Goal: Information Seeking & Learning: Learn about a topic

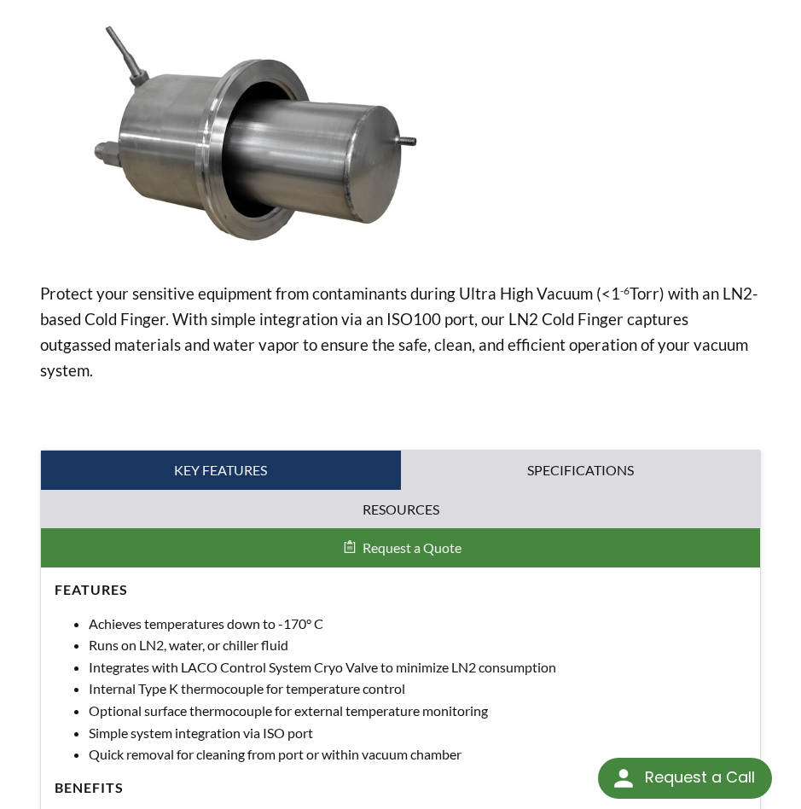
scroll to position [171, 0]
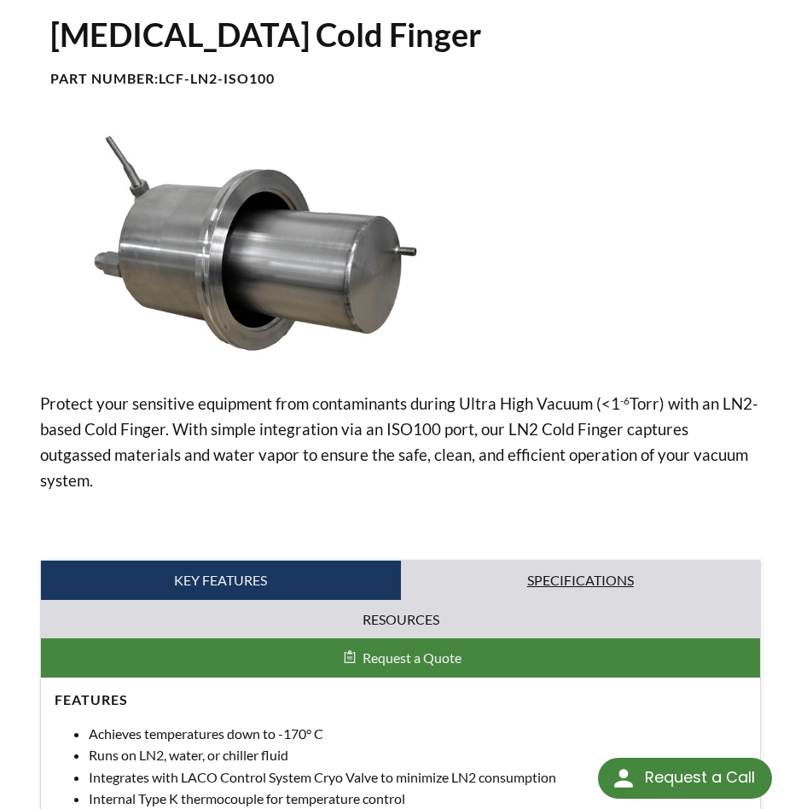
click at [551, 561] on link "Specifications" at bounding box center [581, 580] width 360 height 39
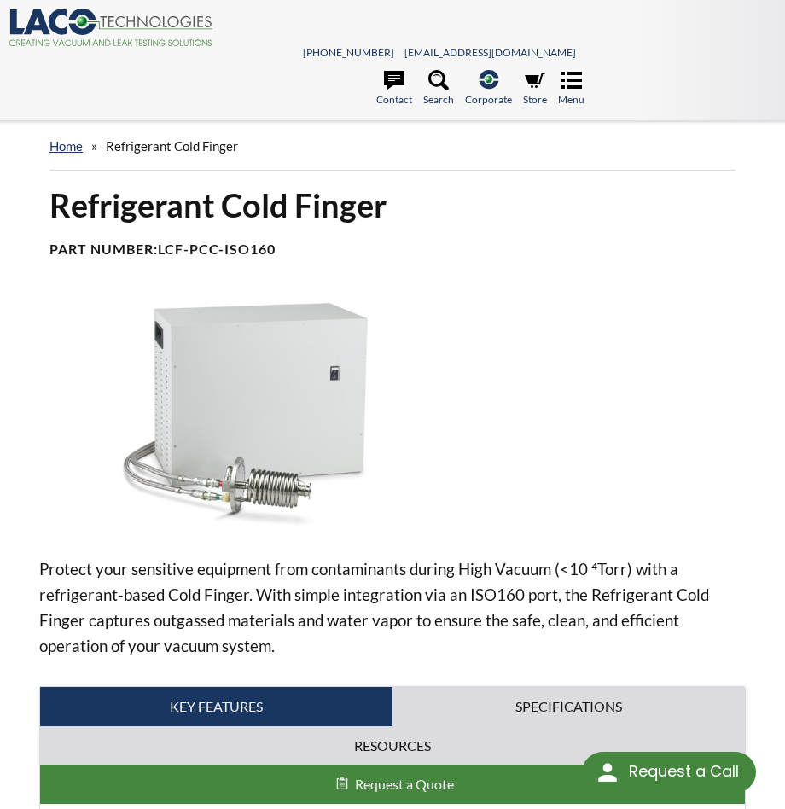
select select "Language Translate Widget"
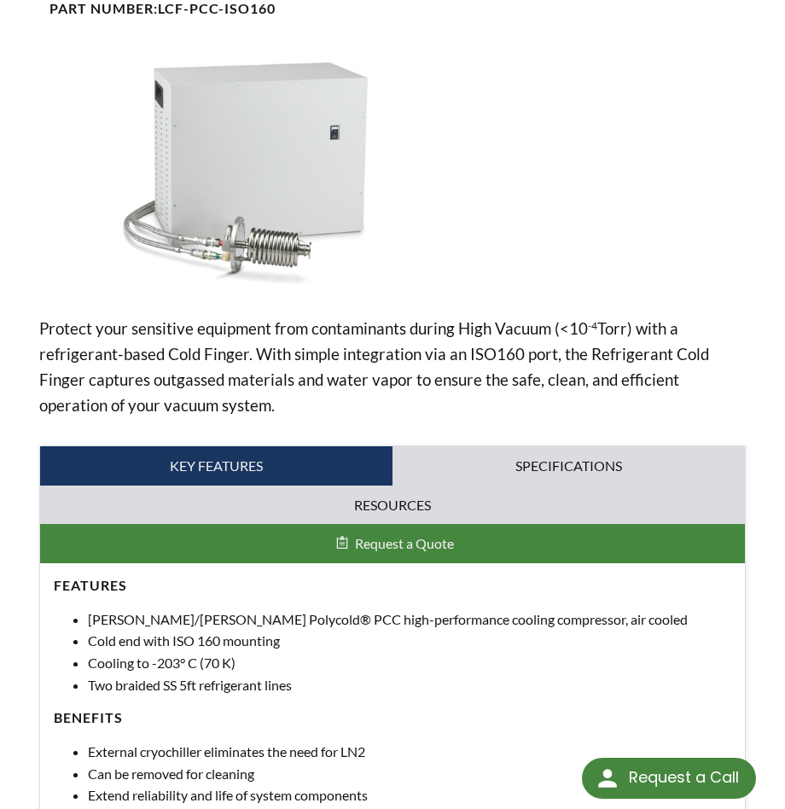
scroll to position [138, 0]
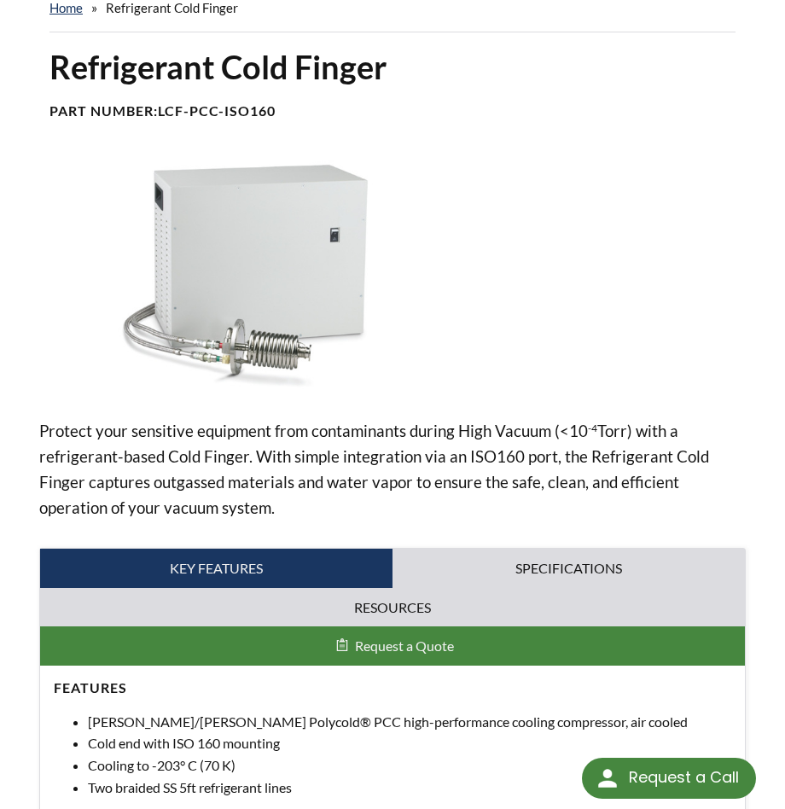
click at [254, 341] on img at bounding box center [244, 275] width 411 height 230
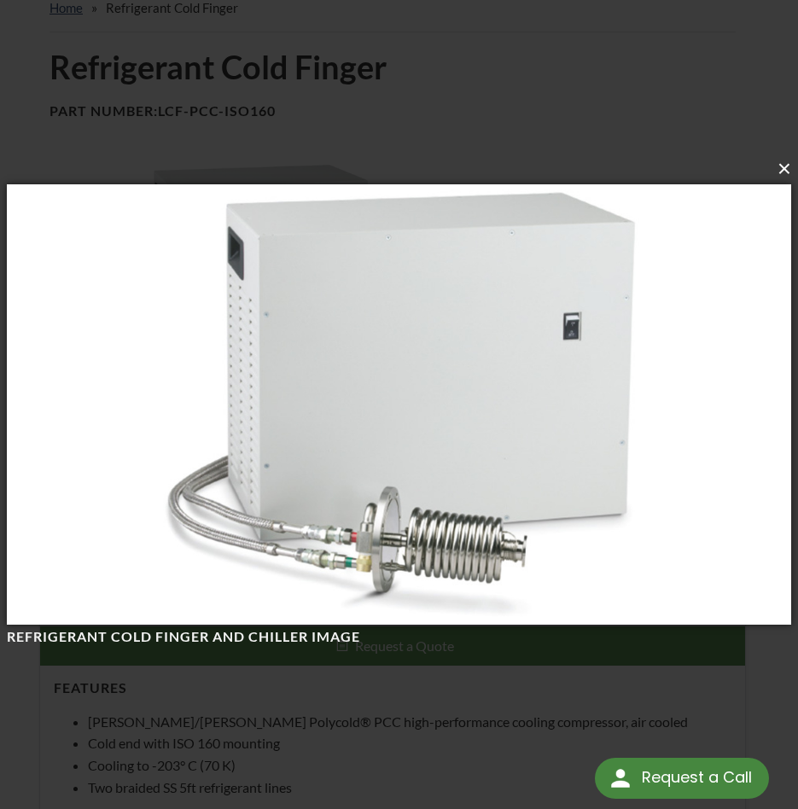
click at [784, 172] on button "×" at bounding box center [404, 169] width 784 height 38
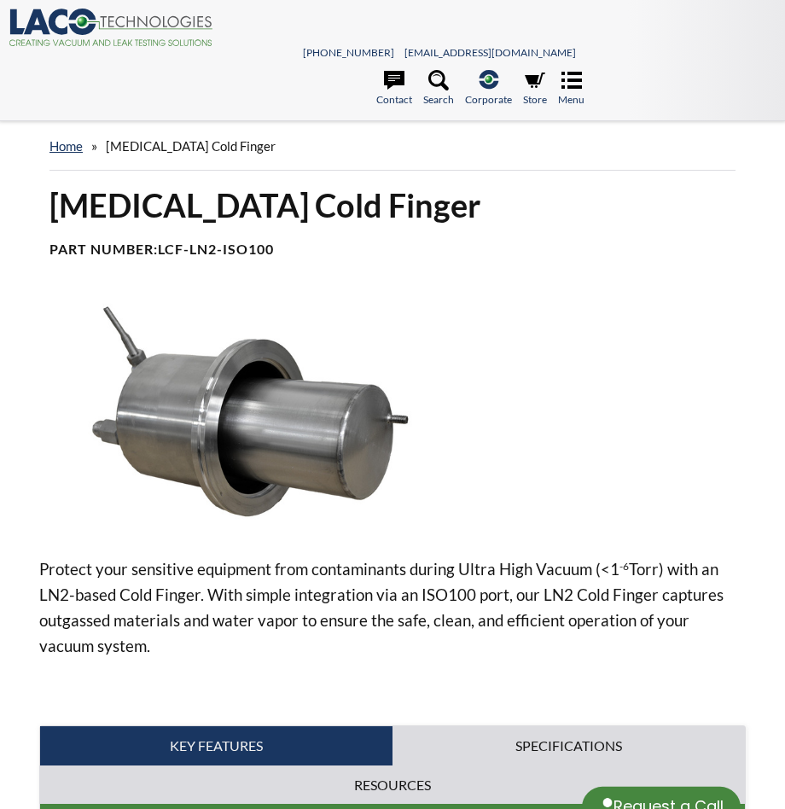
select select "Language Translate Widget"
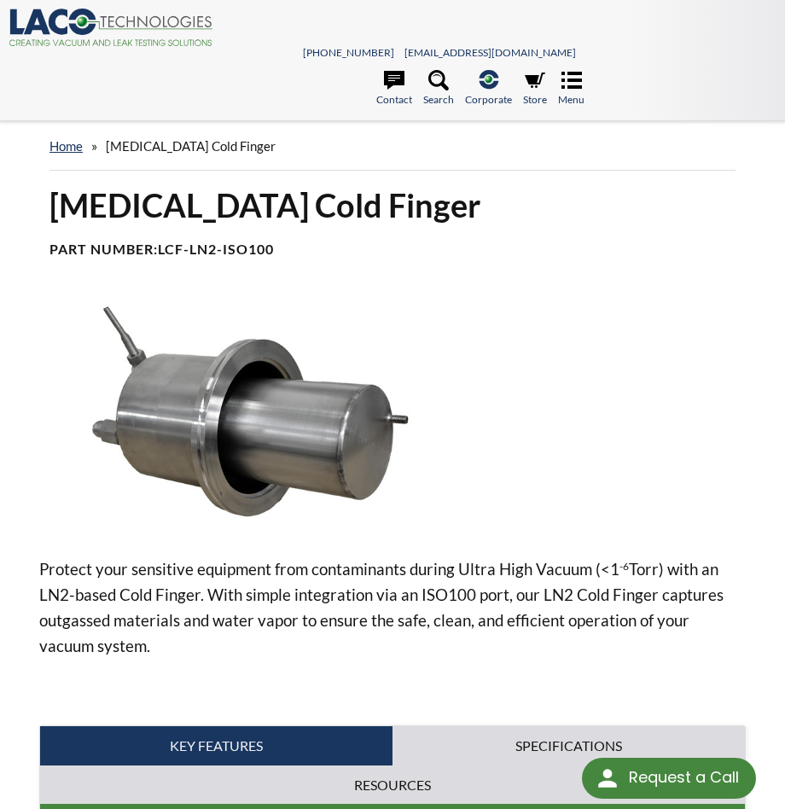
click at [260, 427] on img at bounding box center [244, 414] width 411 height 230
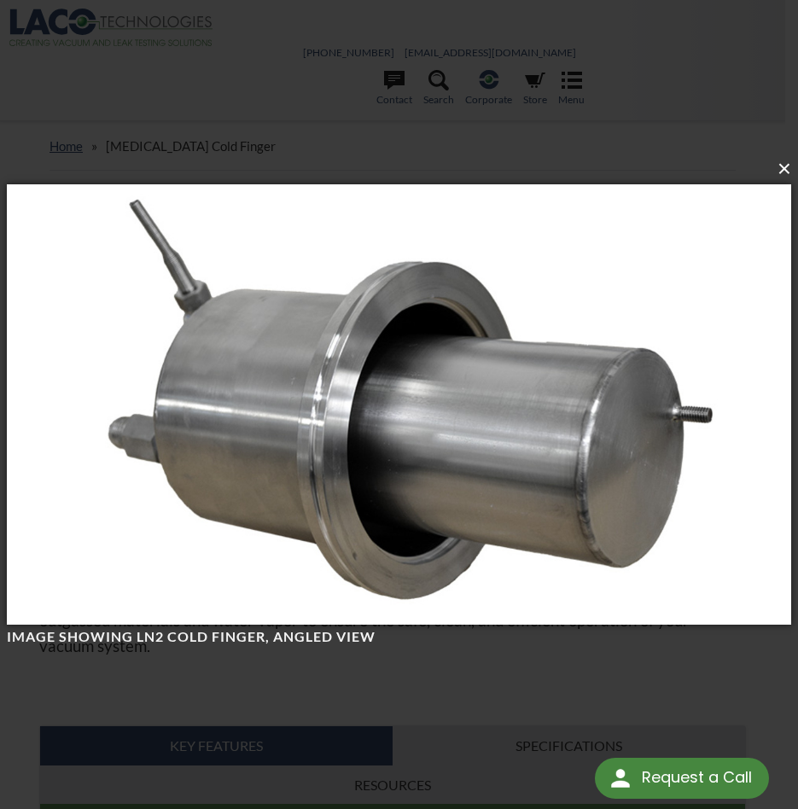
click at [784, 172] on button "×" at bounding box center [404, 169] width 784 height 38
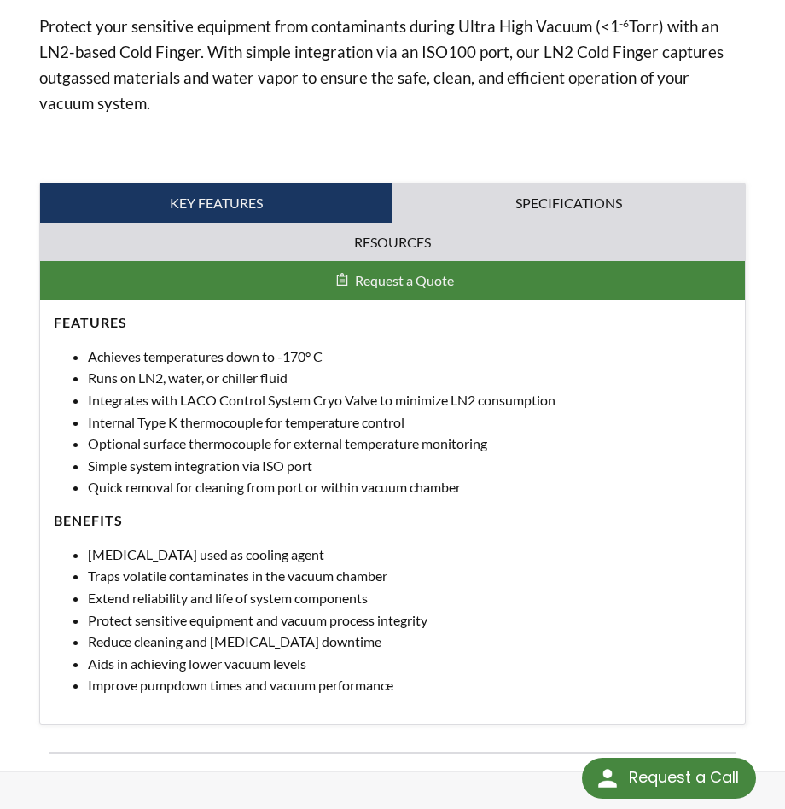
scroll to position [458, 0]
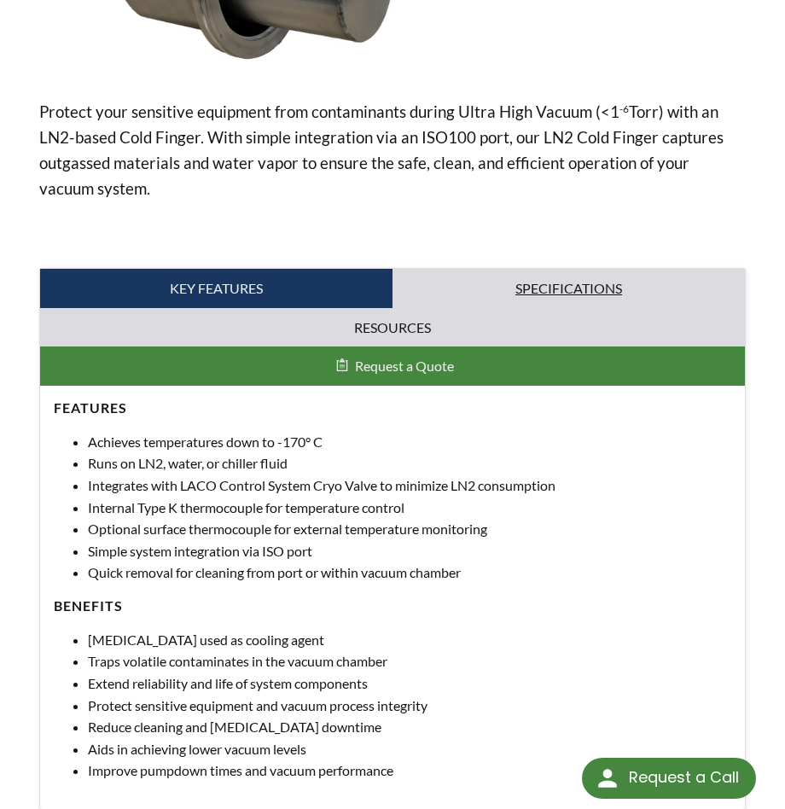
click at [596, 283] on link "Specifications" at bounding box center [569, 288] width 353 height 39
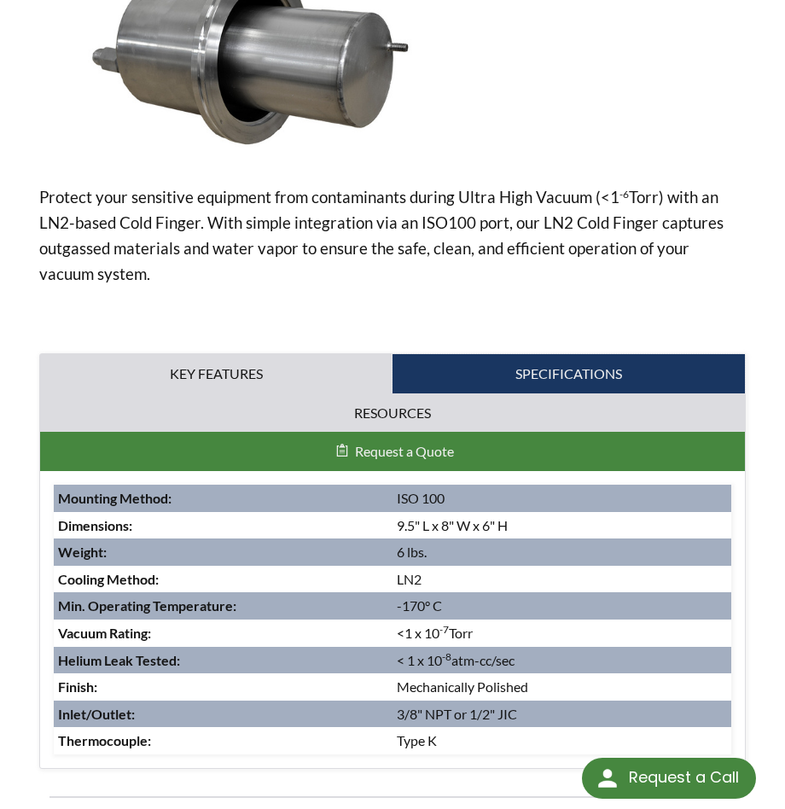
scroll to position [201, 0]
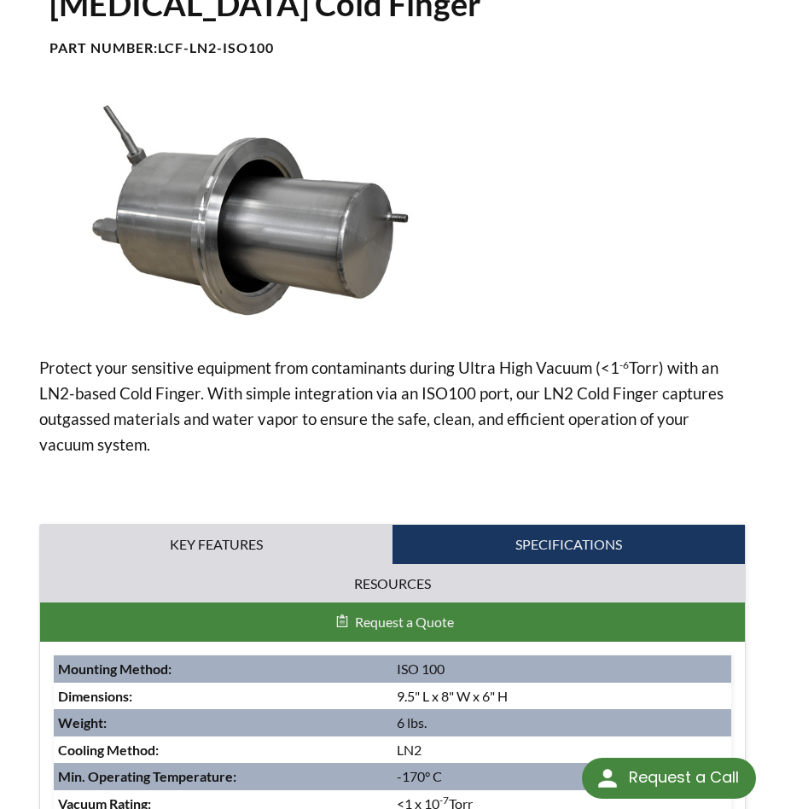
click at [237, 201] on img at bounding box center [244, 212] width 411 height 230
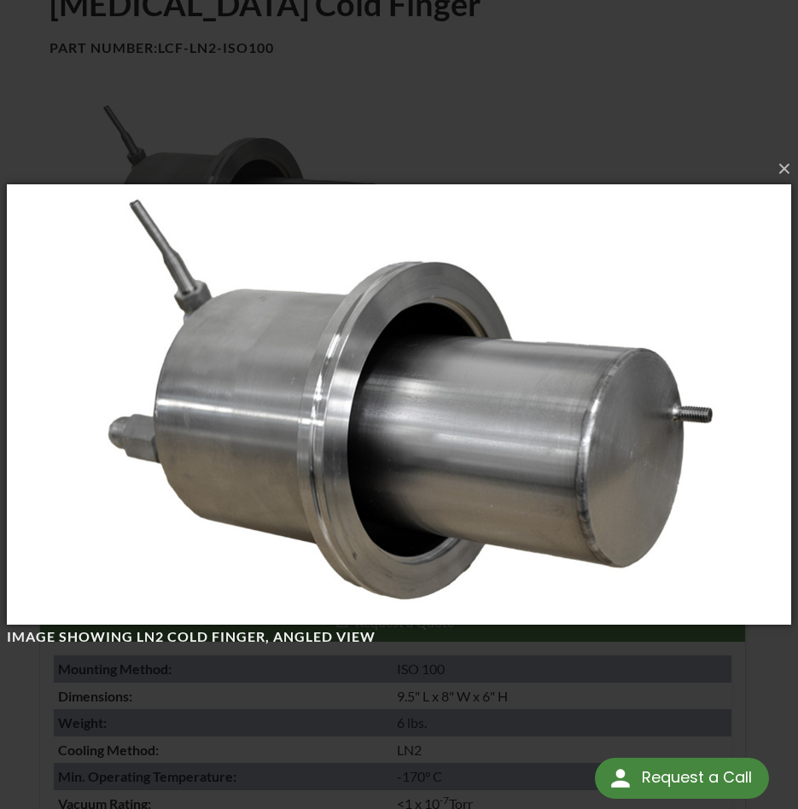
click at [603, 308] on img at bounding box center [399, 405] width 784 height 510
click at [784, 170] on button "×" at bounding box center [404, 169] width 784 height 38
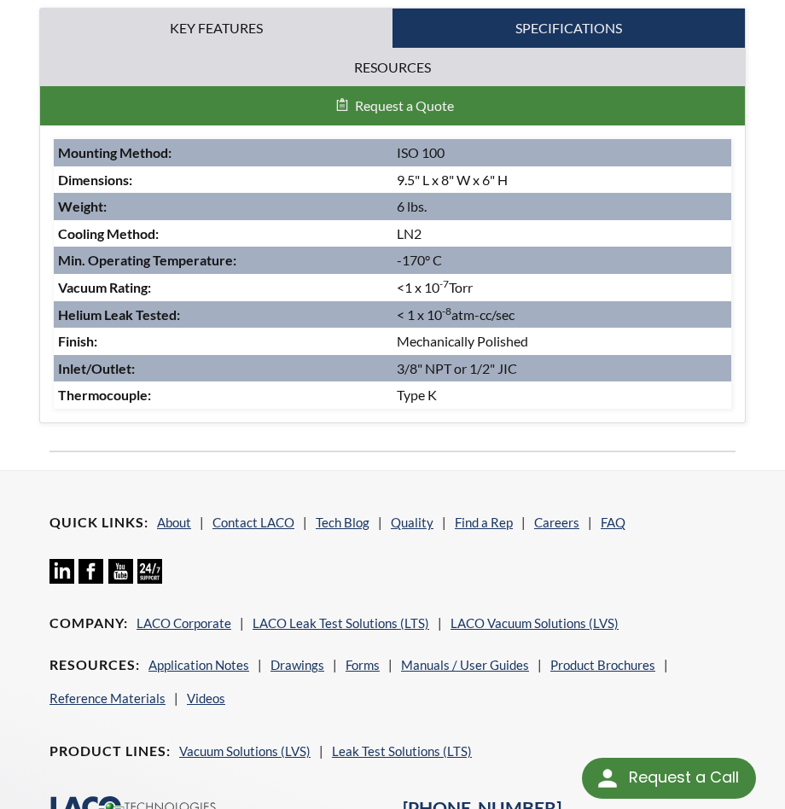
scroll to position [799, 0]
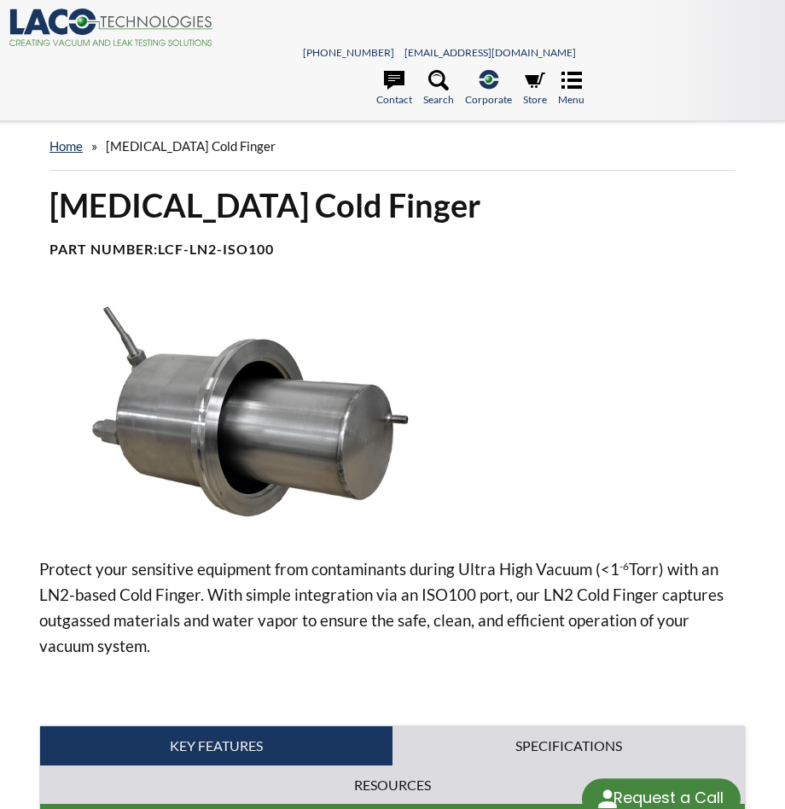
select select "Language Translate Widget"
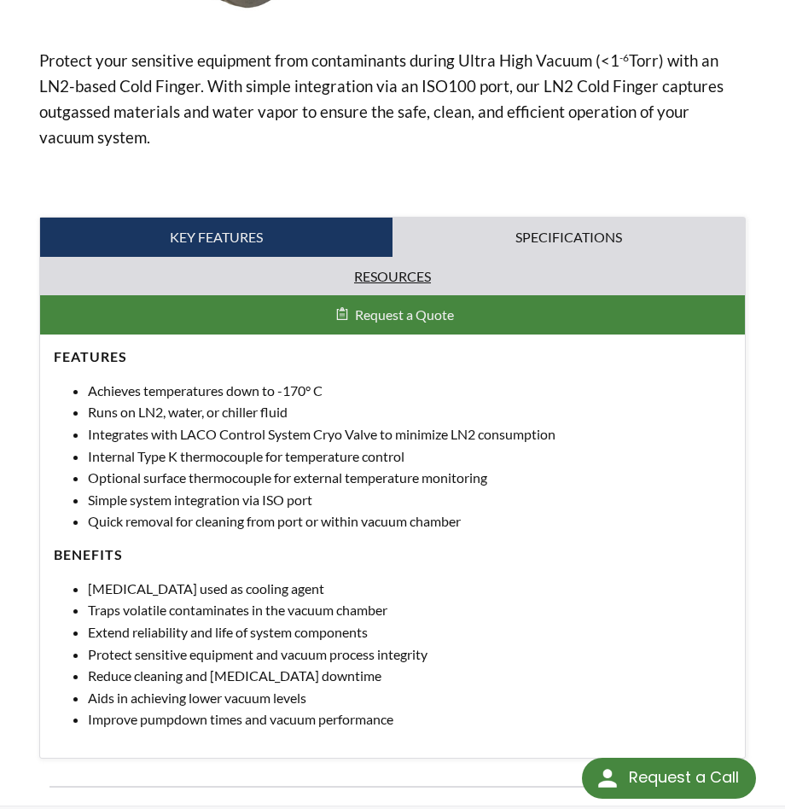
scroll to position [427, 0]
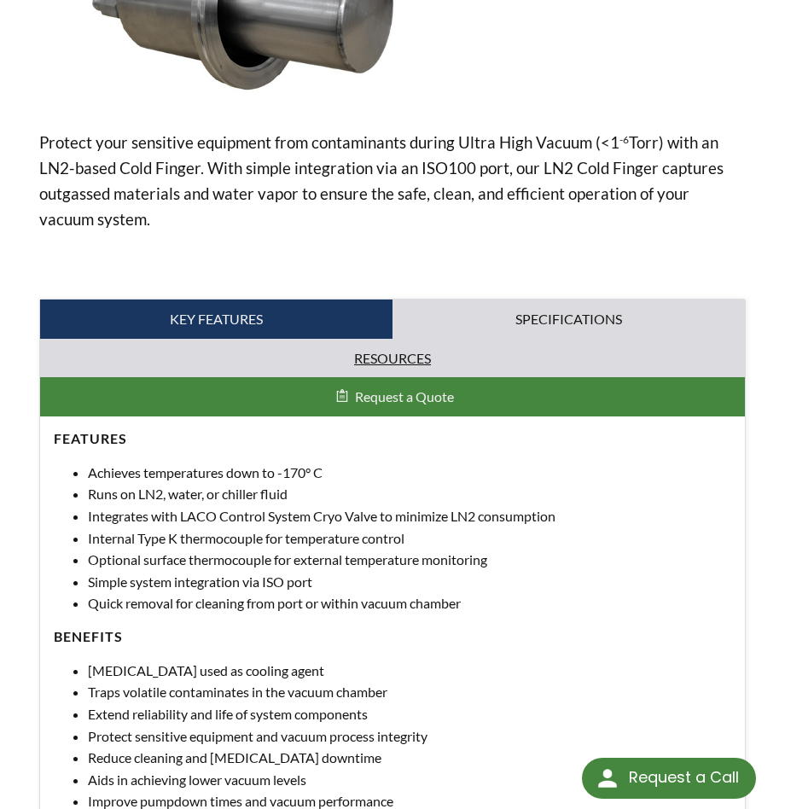
click at [419, 358] on link "Resources" at bounding box center [392, 358] width 705 height 39
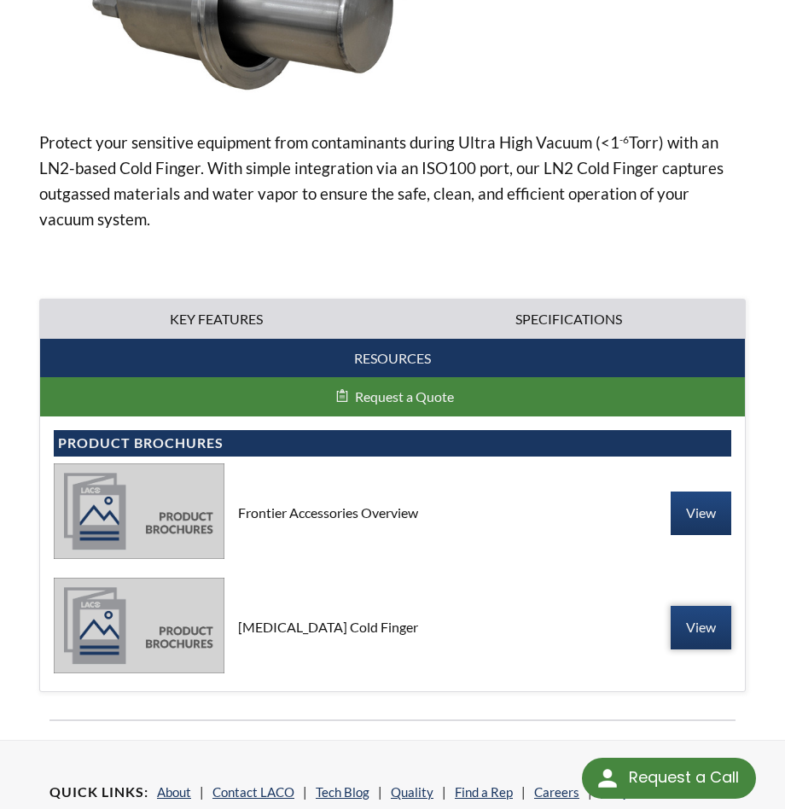
click at [695, 612] on link "View" at bounding box center [701, 627] width 61 height 43
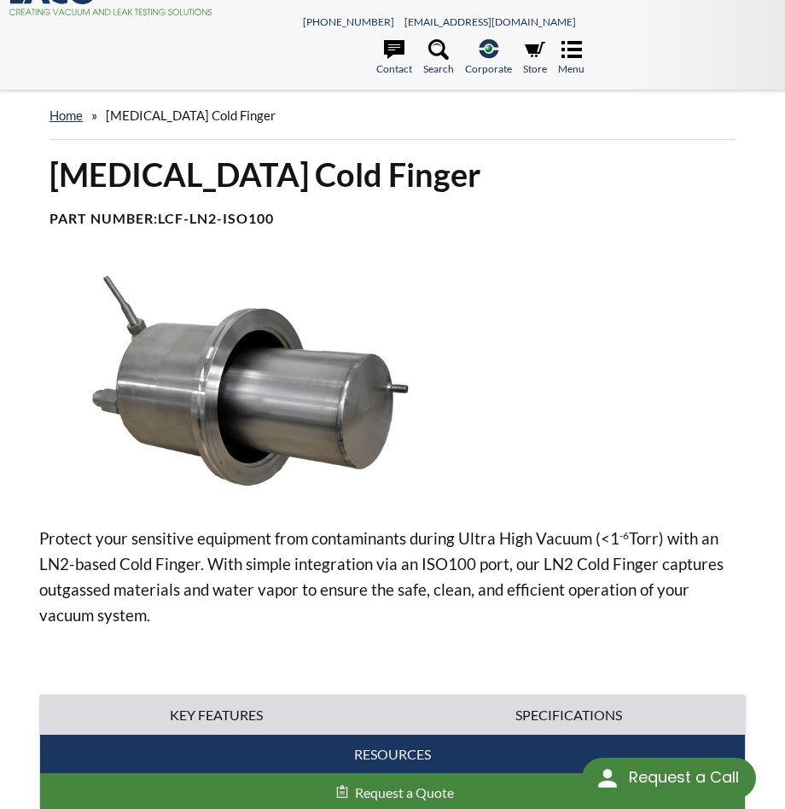
scroll to position [0, 0]
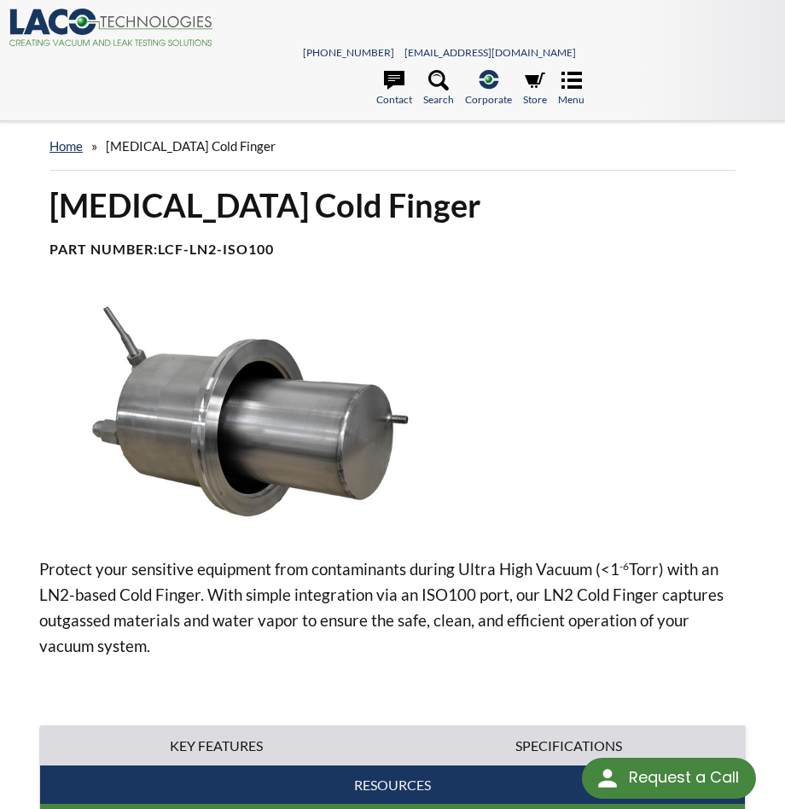
click at [161, 248] on b "LCF-LN2-ISO100" at bounding box center [216, 249] width 116 height 16
drag, startPoint x: 163, startPoint y: 248, endPoint x: 260, endPoint y: 253, distance: 97.4
click at [274, 246] on b "LCF-LN2-ISO100" at bounding box center [216, 249] width 116 height 16
copy b "LCF-LN2-ISO100"
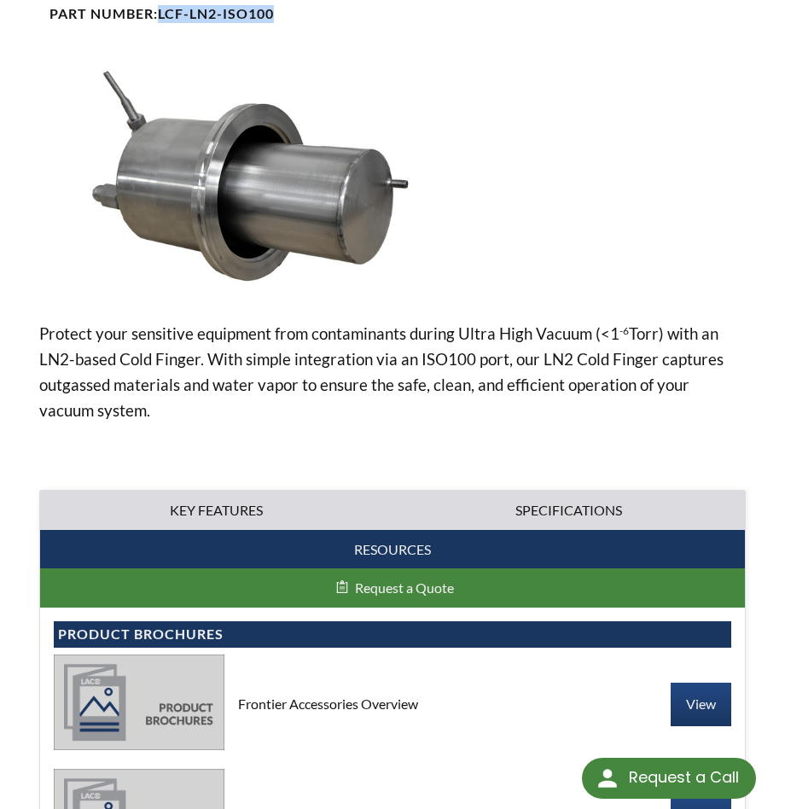
scroll to position [341, 0]
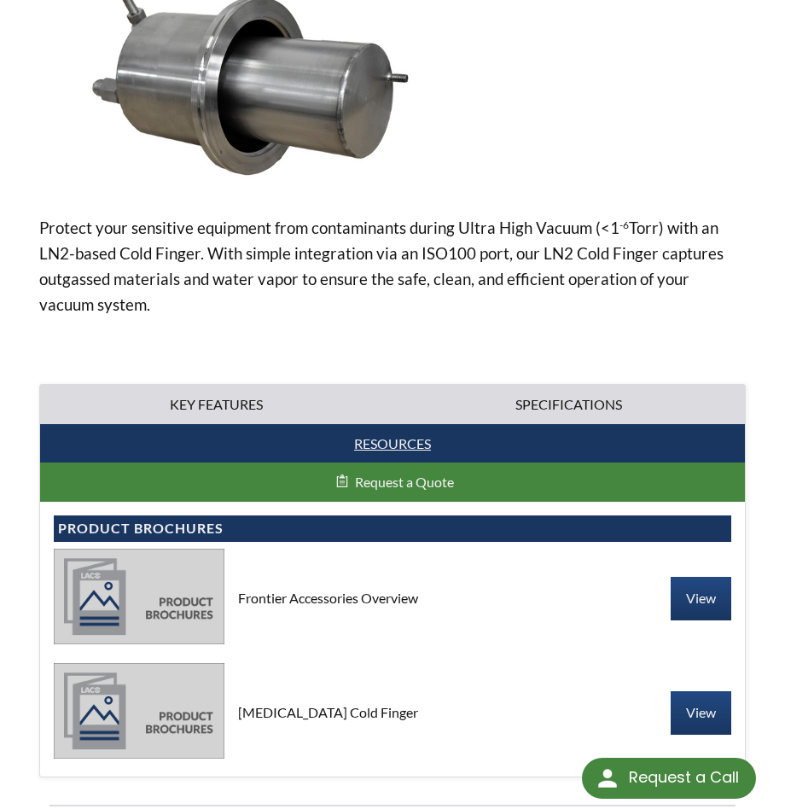
click at [380, 442] on link "Resources" at bounding box center [392, 443] width 705 height 39
click at [381, 442] on link "Resources" at bounding box center [392, 443] width 705 height 39
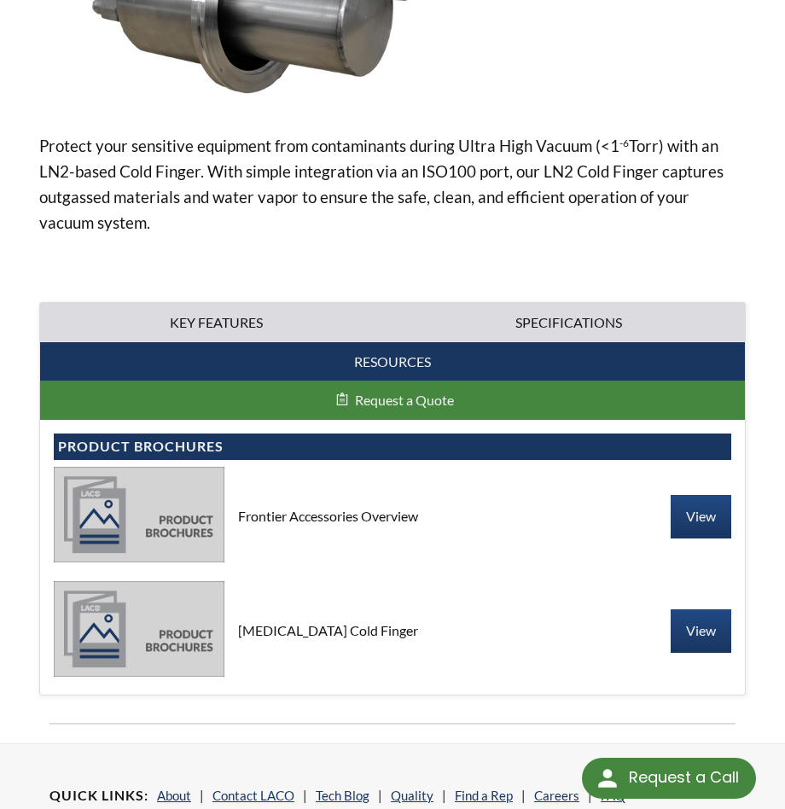
scroll to position [512, 0]
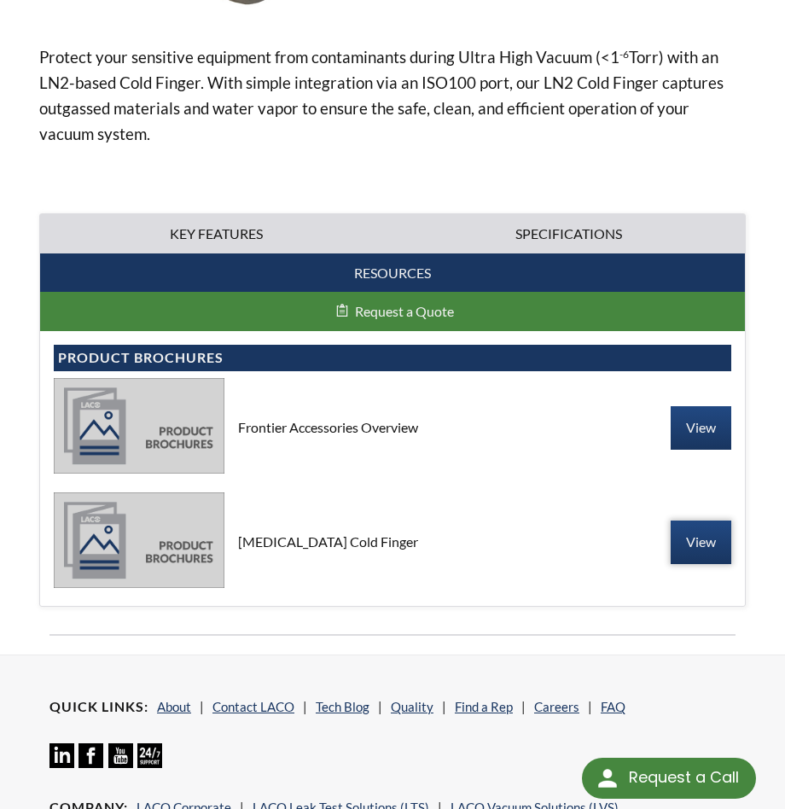
click at [698, 549] on link "View" at bounding box center [701, 542] width 61 height 43
click at [683, 426] on link "View" at bounding box center [701, 427] width 61 height 43
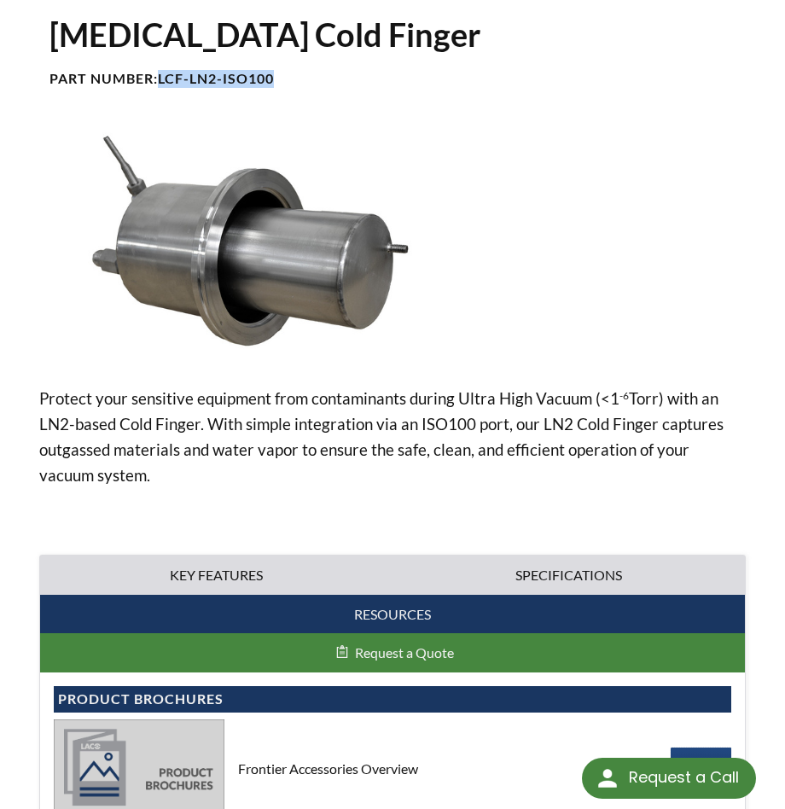
scroll to position [0, 0]
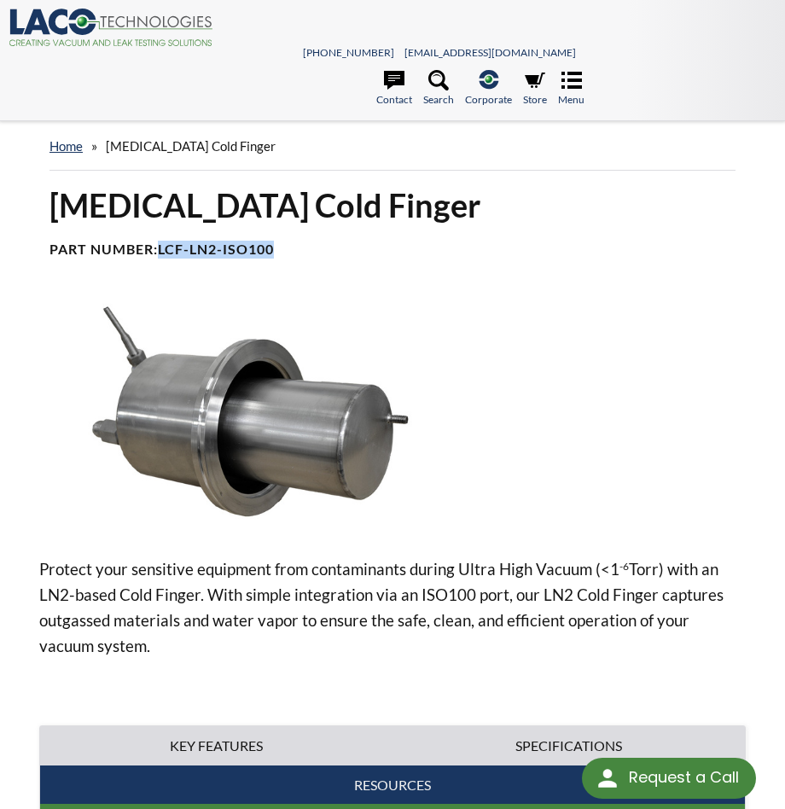
click at [169, 27] on icon ".cls-1{fill:#193661;}.cls-2{fill:#58595b;}.cls-3{fill:url(#radial-gradient);}.c…" at bounding box center [111, 28] width 205 height 38
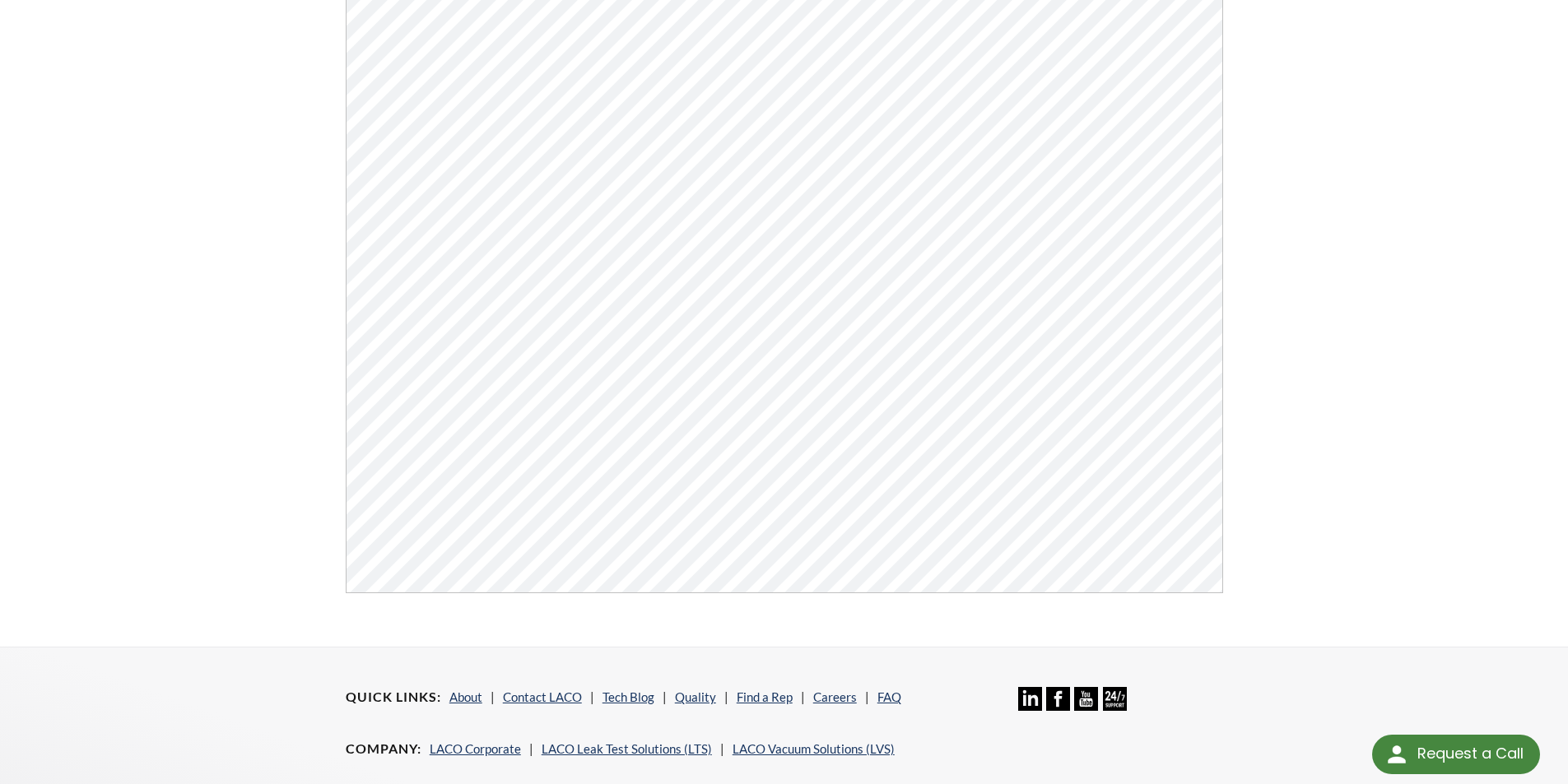
scroll to position [379, 0]
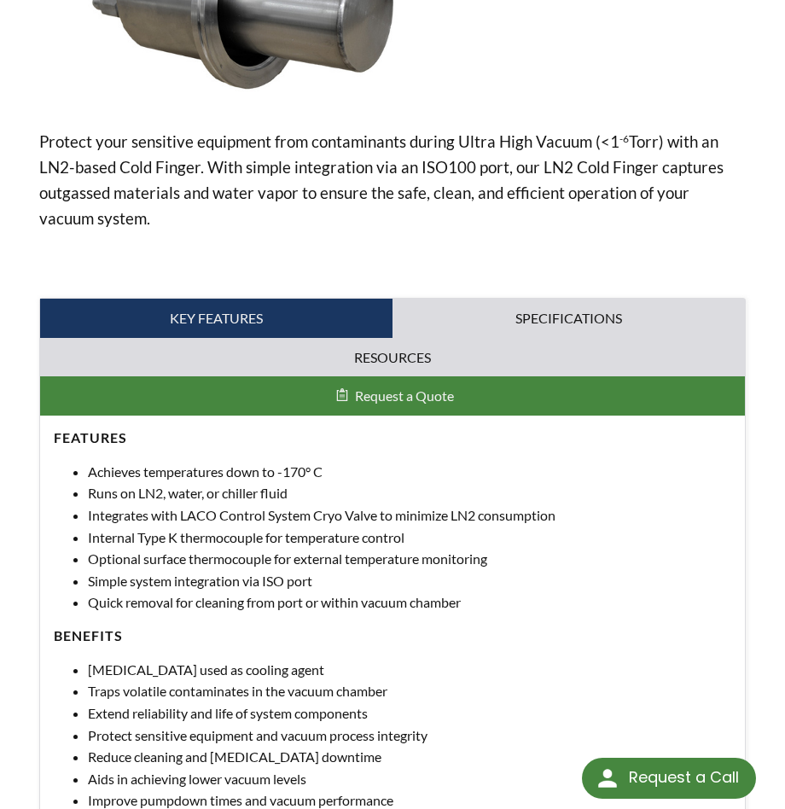
scroll to position [256, 0]
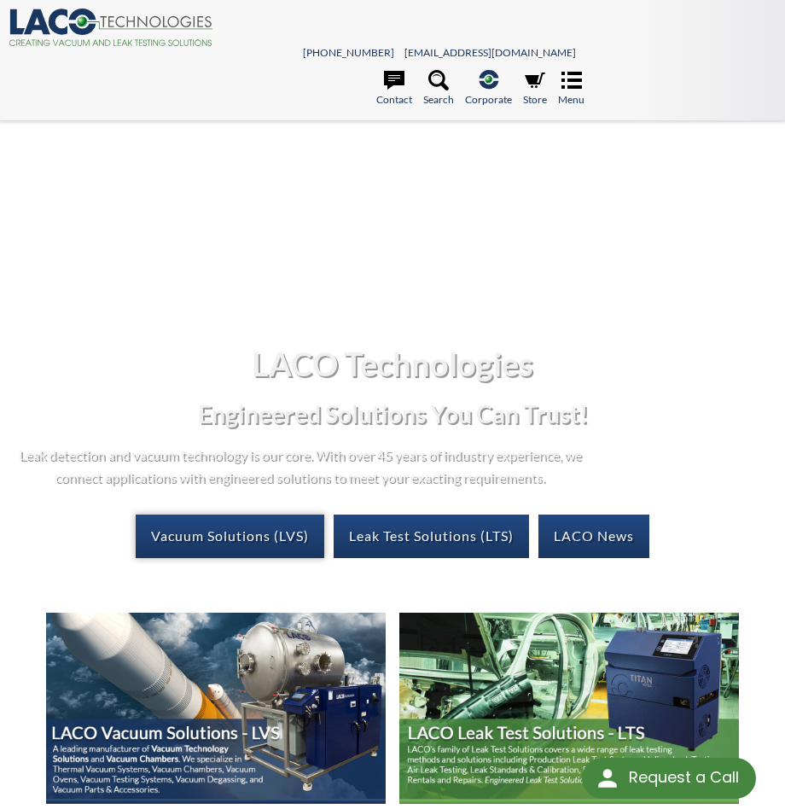
click at [226, 533] on link "Vacuum Solutions (LVS)" at bounding box center [230, 536] width 189 height 43
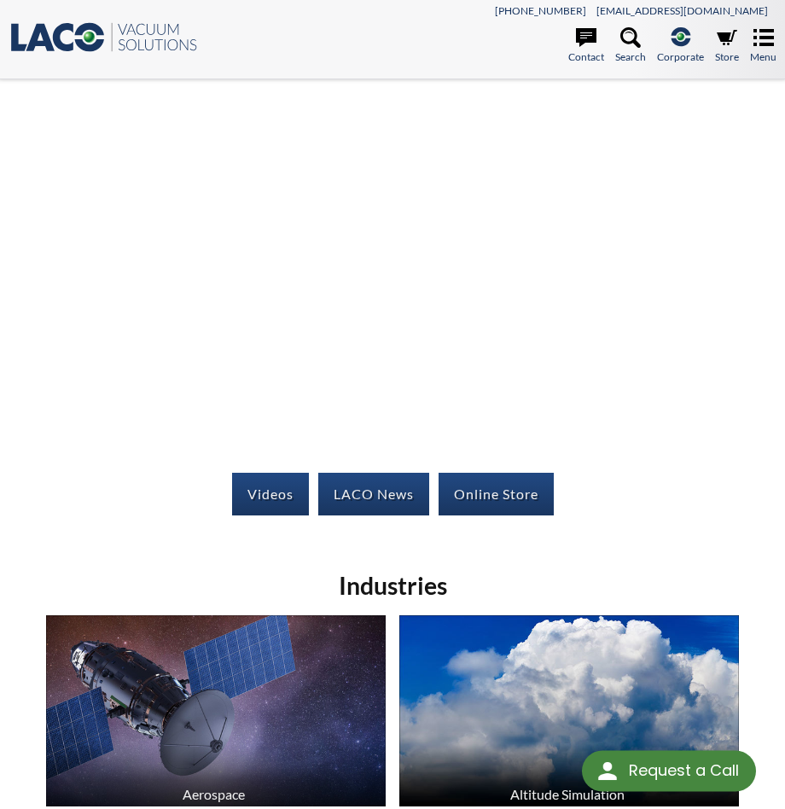
select select "Language Translate Widget"
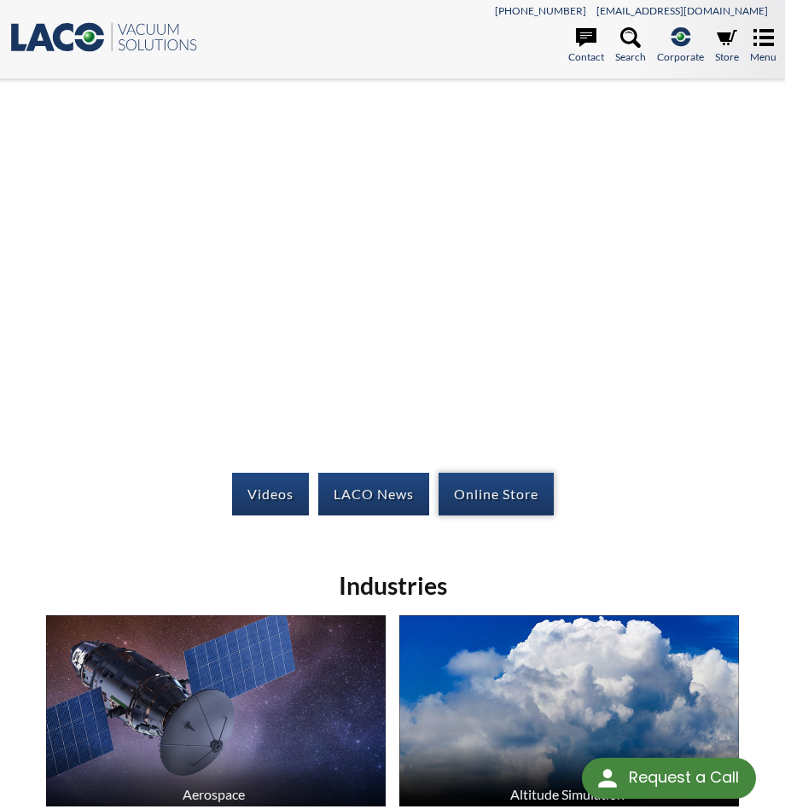
click at [498, 502] on link "Online Store" at bounding box center [496, 494] width 115 height 43
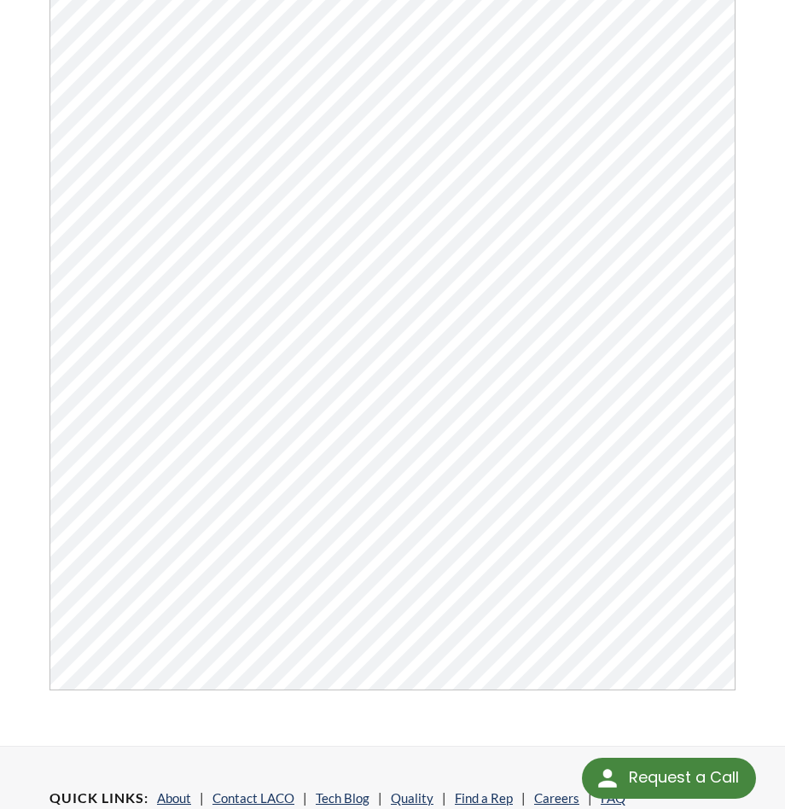
scroll to position [341, 0]
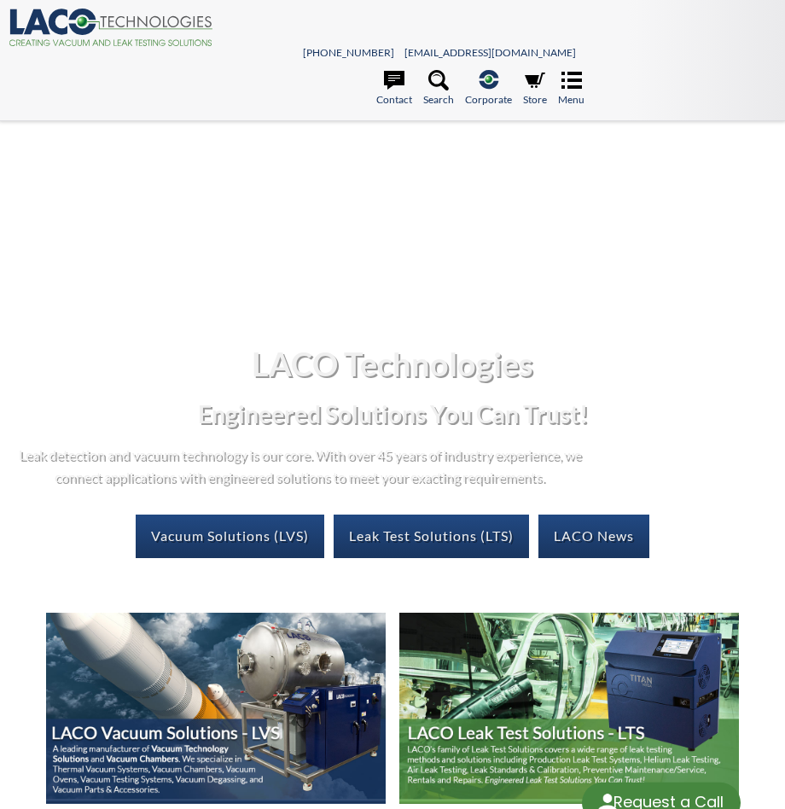
select select "Language Translate Widget"
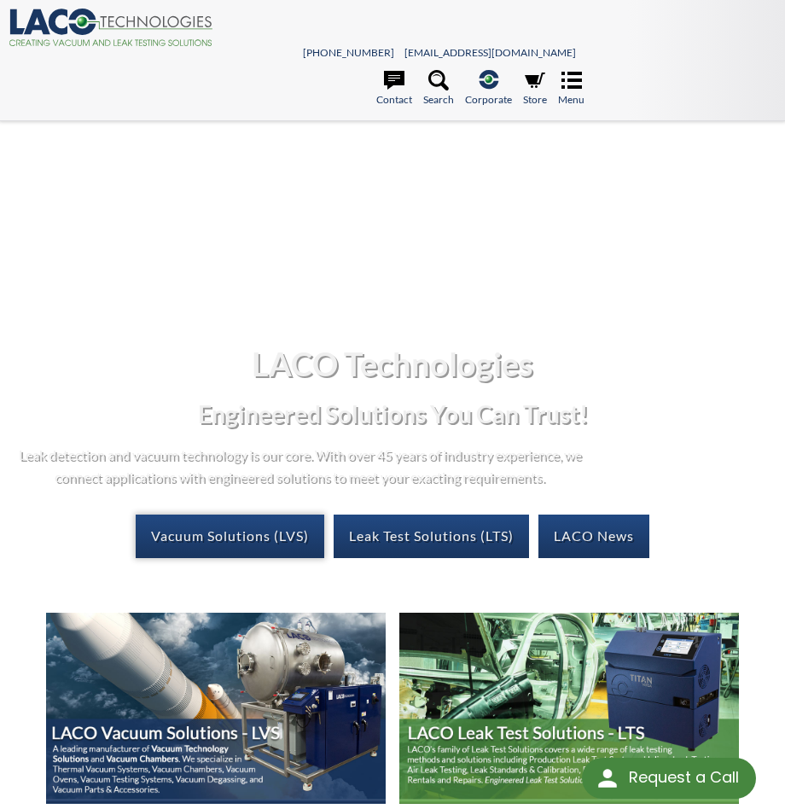
click at [262, 536] on link "Vacuum Solutions (LVS)" at bounding box center [230, 536] width 189 height 43
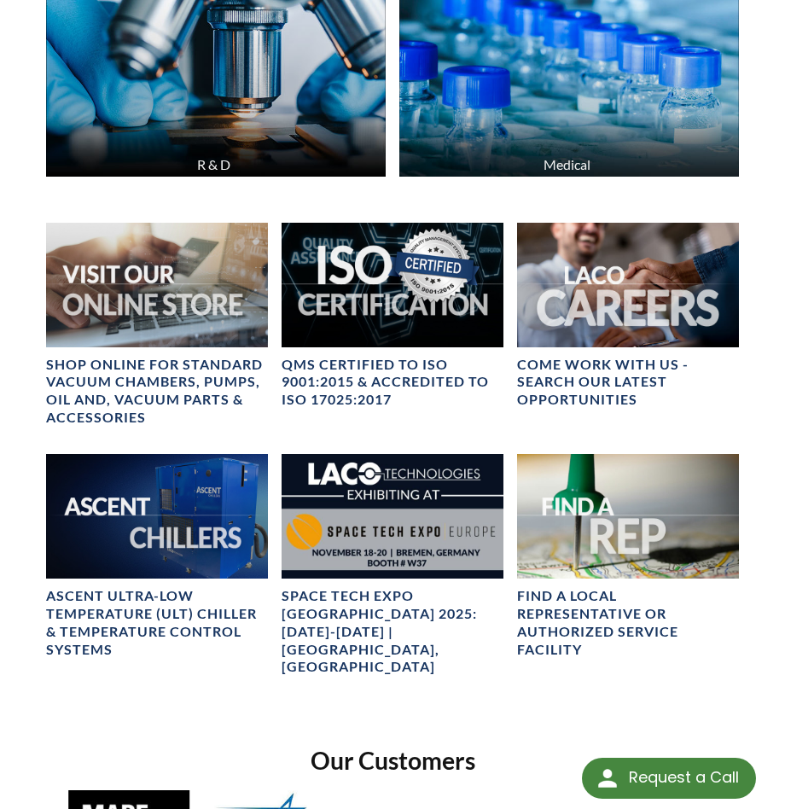
scroll to position [1110, 0]
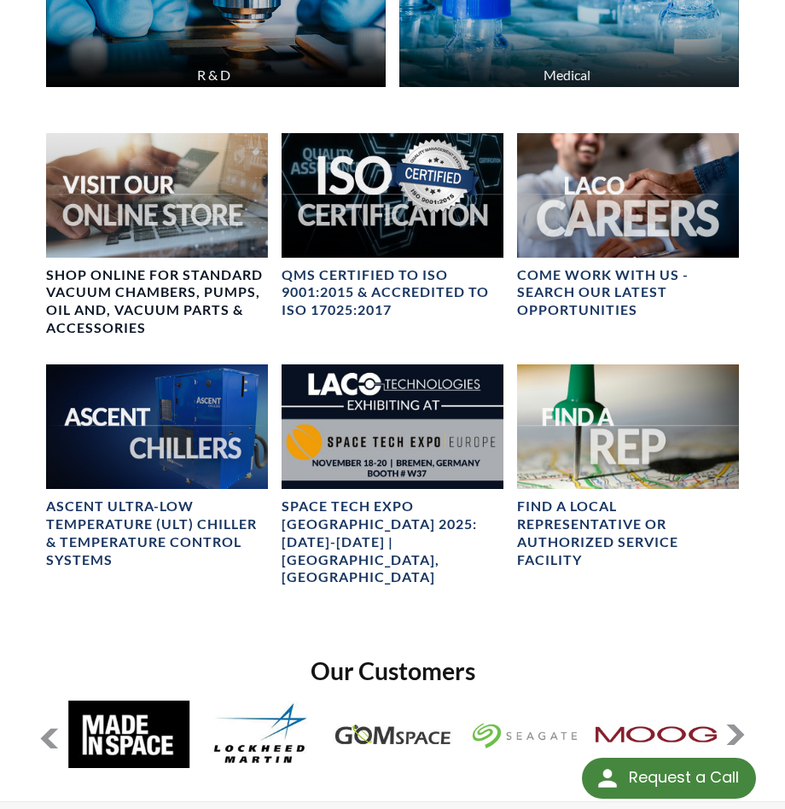
click at [178, 185] on img at bounding box center [157, 195] width 222 height 125
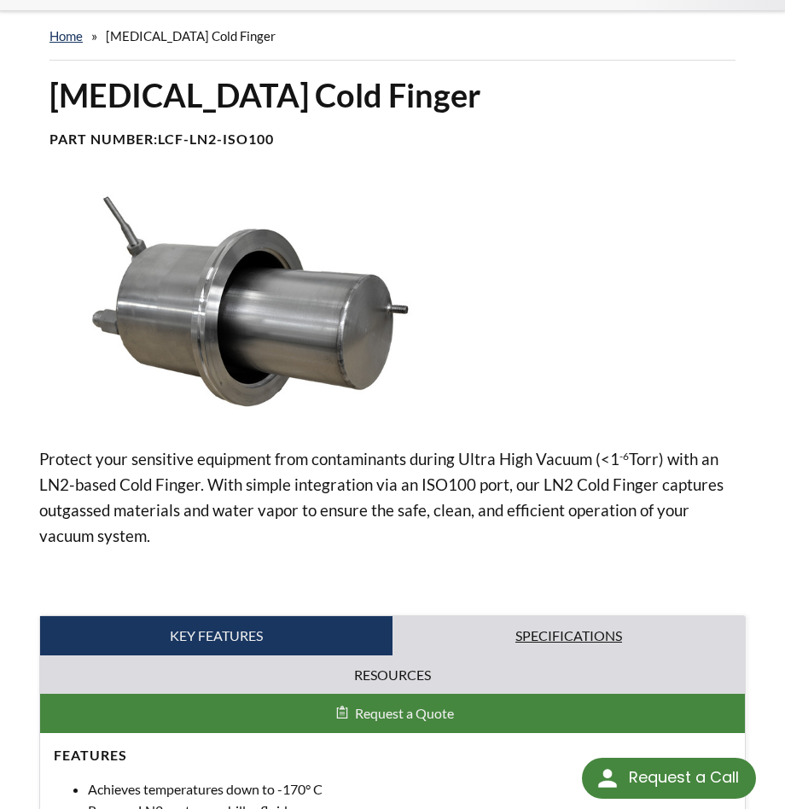
scroll to position [341, 0]
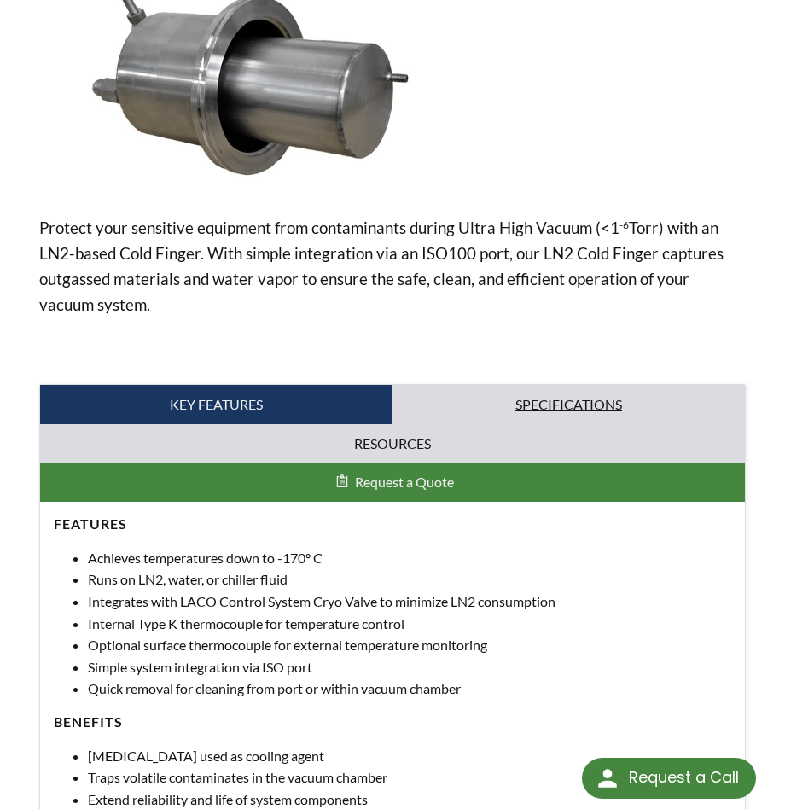
click at [539, 401] on link "Specifications" at bounding box center [569, 404] width 353 height 39
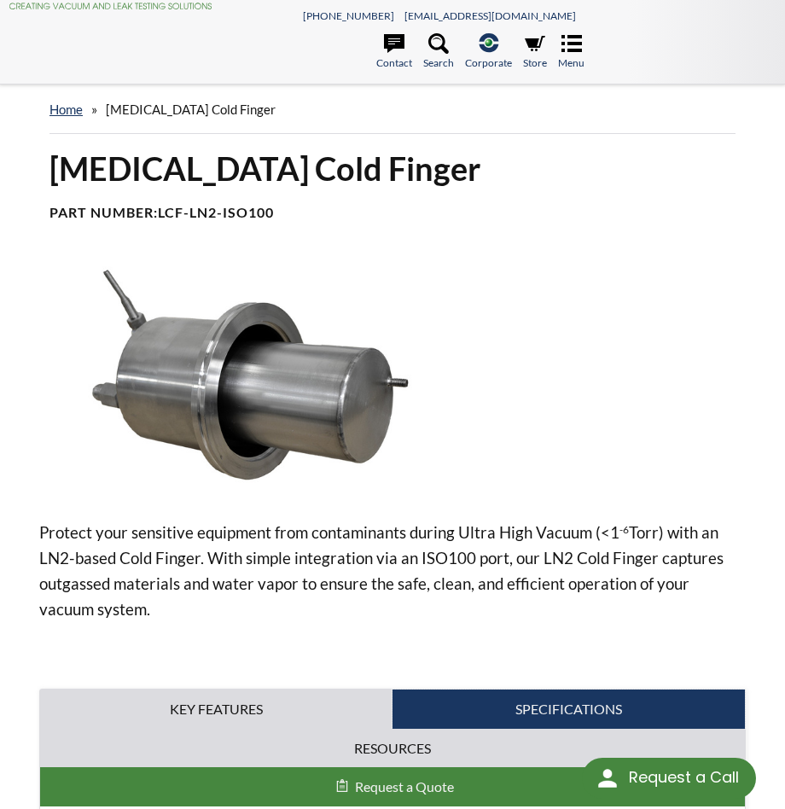
scroll to position [0, 0]
